Goal: Complete application form: Complete application form

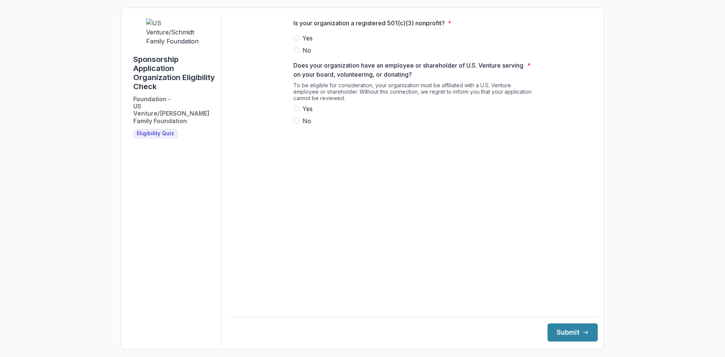
click at [297, 41] on span at bounding box center [296, 38] width 6 height 6
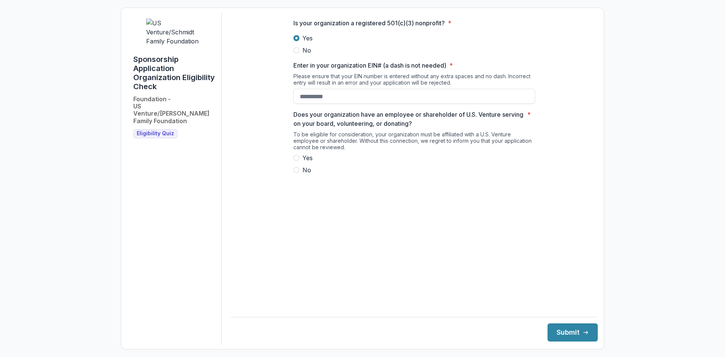
click at [298, 173] on span at bounding box center [296, 170] width 6 height 6
click at [361, 103] on input "Enter in your organization EIN# (a dash is not needed) *" at bounding box center [414, 96] width 242 height 15
type input "**********"
click at [557, 331] on button "Submit" at bounding box center [572, 332] width 50 height 18
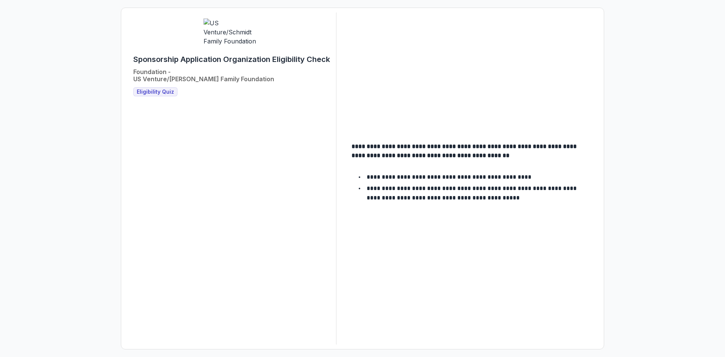
click at [149, 89] on span "Eligibility Quiz" at bounding box center [155, 92] width 37 height 6
click at [150, 89] on span "Eligibility Quiz" at bounding box center [155, 92] width 37 height 6
